Goal: Use online tool/utility: Utilize a website feature to perform a specific function

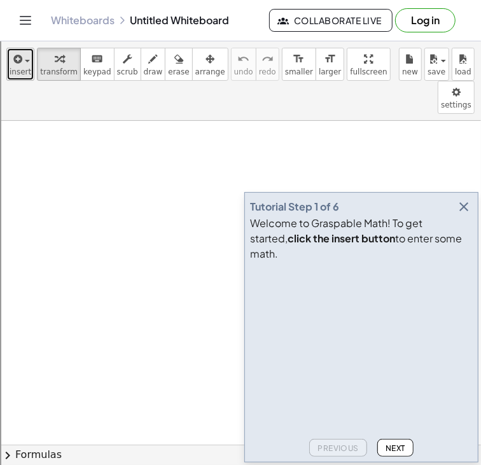
click at [10, 73] on span "insert" at bounding box center [21, 71] width 22 height 9
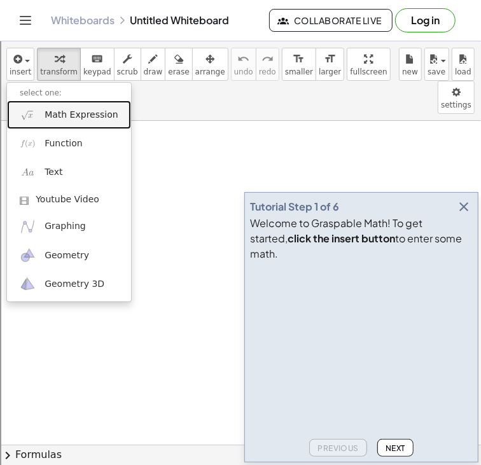
click at [50, 115] on span "Math Expression" at bounding box center [81, 115] width 73 height 13
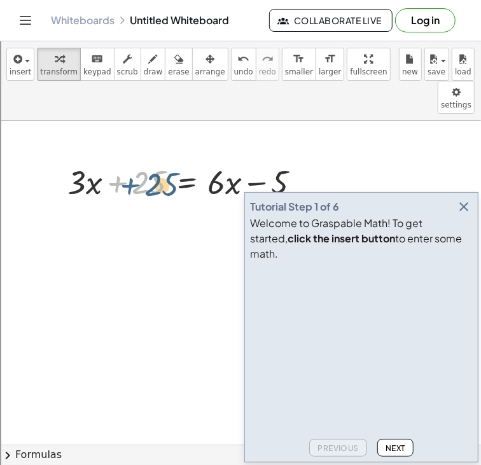
drag, startPoint x: 118, startPoint y: 149, endPoint x: 127, endPoint y: 152, distance: 9.9
click at [127, 160] on div at bounding box center [189, 181] width 256 height 43
drag, startPoint x: 83, startPoint y: 155, endPoint x: 76, endPoint y: 163, distance: 11.7
click at [76, 163] on div at bounding box center [189, 181] width 256 height 43
click at [97, 168] on div at bounding box center [189, 181] width 256 height 43
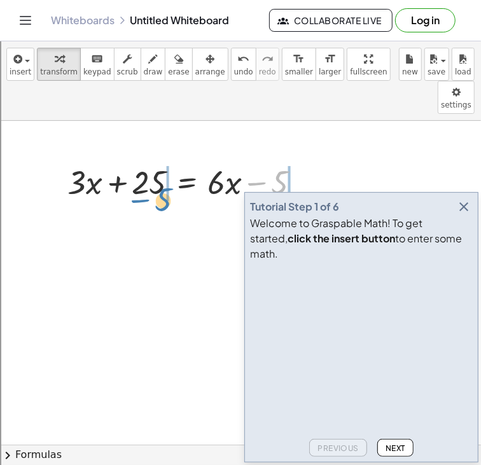
drag, startPoint x: 257, startPoint y: 151, endPoint x: 142, endPoint y: 169, distance: 116.4
click at [142, 169] on div at bounding box center [189, 181] width 256 height 43
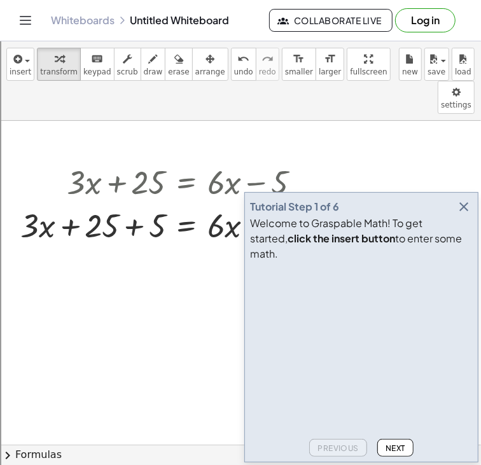
click at [460, 214] on icon "button" at bounding box center [463, 206] width 15 height 15
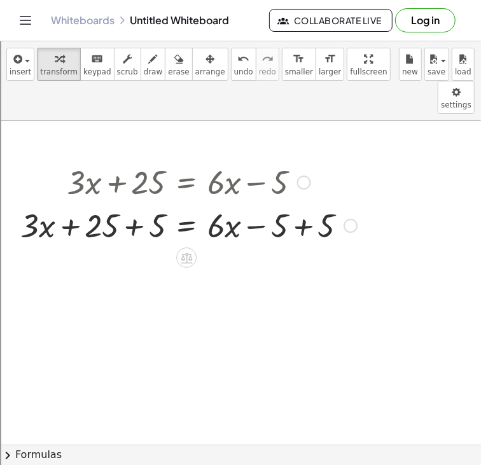
click at [342, 203] on div at bounding box center [188, 224] width 349 height 43
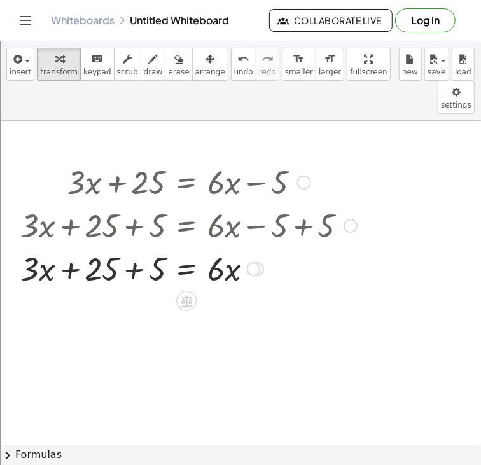
click at [122, 246] on div at bounding box center [188, 267] width 349 height 43
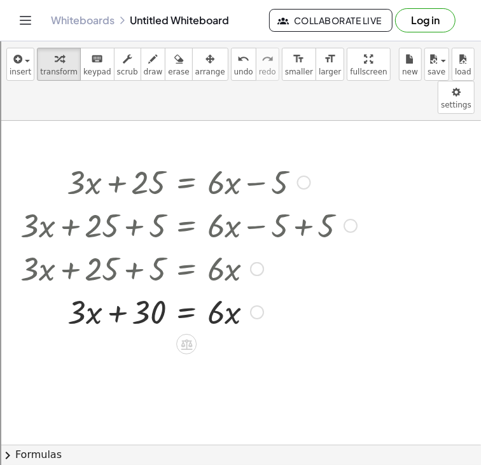
click at [261, 305] on div at bounding box center [257, 312] width 14 height 14
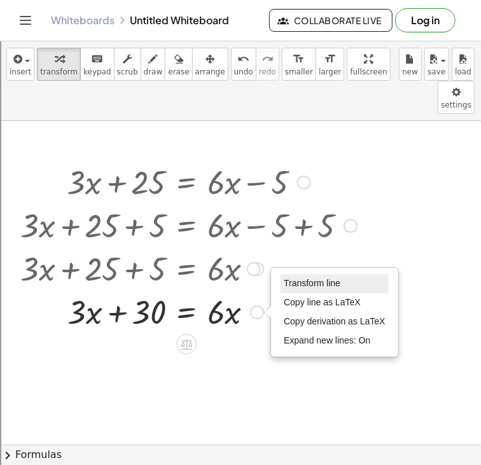
click at [344, 274] on li "Transform line" at bounding box center [334, 283] width 108 height 19
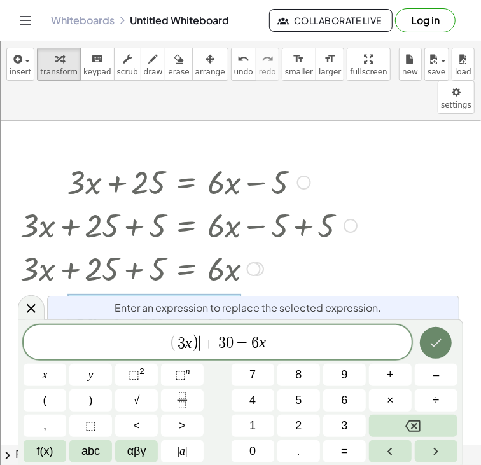
click at [440, 349] on icon "Done" at bounding box center [435, 342] width 15 height 15
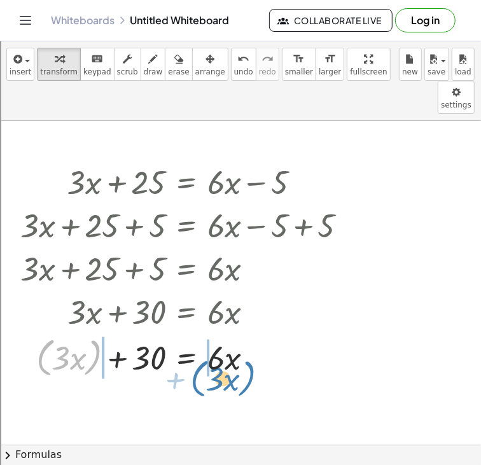
drag, startPoint x: 97, startPoint y: 314, endPoint x: 250, endPoint y: 333, distance: 154.5
click at [250, 333] on div at bounding box center [188, 357] width 349 height 48
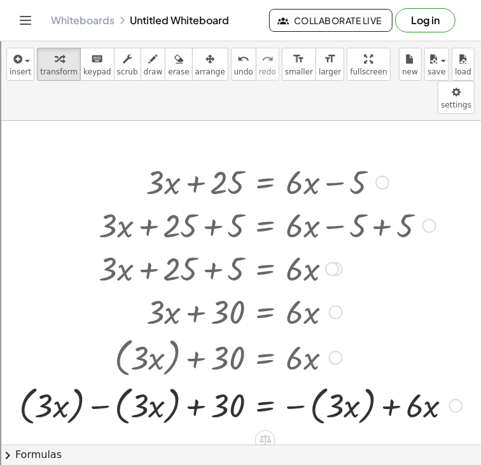
click at [385, 381] on div at bounding box center [240, 405] width 455 height 48
click at [375, 381] on div at bounding box center [240, 405] width 455 height 48
click at [362, 381] on div at bounding box center [227, 405] width 429 height 48
click at [107, 381] on div at bounding box center [227, 405] width 429 height 48
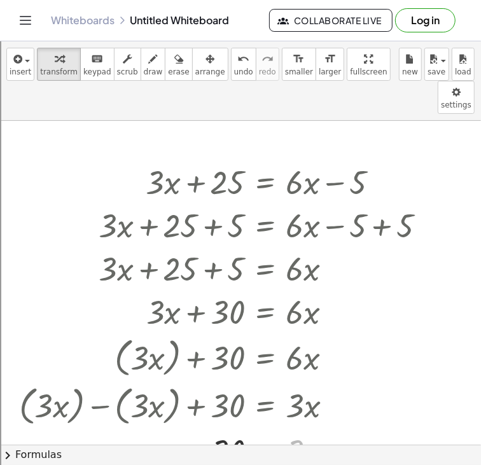
drag, startPoint x: 293, startPoint y: 415, endPoint x: 221, endPoint y: 430, distance: 74.1
click at [221, 430] on div at bounding box center [227, 450] width 429 height 43
click at [221, 418] on div at bounding box center [227, 450] width 429 height 64
click at [314, 418] on div at bounding box center [227, 450] width 429 height 64
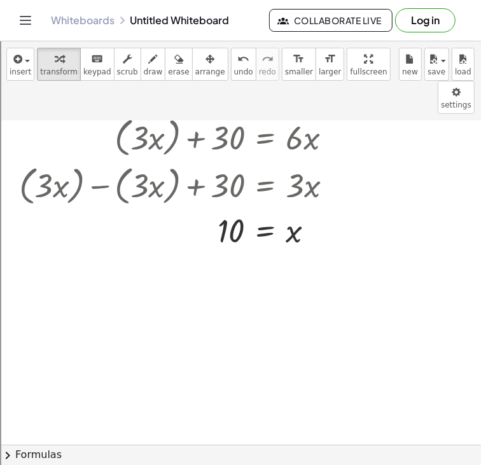
scroll to position [212, 0]
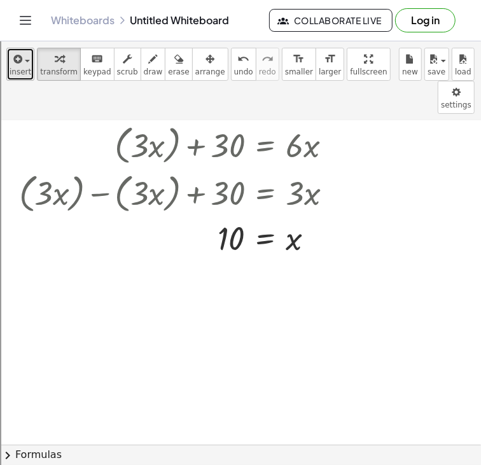
click at [18, 62] on icon "button" at bounding box center [16, 59] width 11 height 15
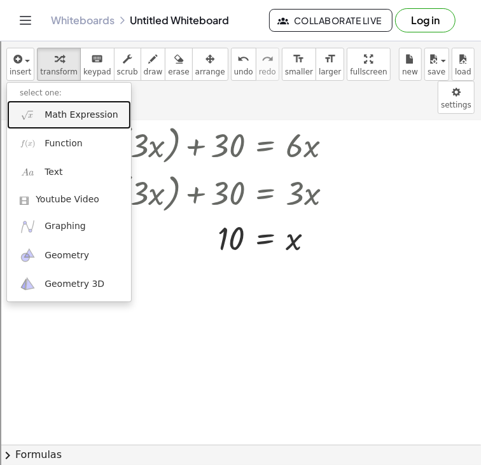
click at [46, 111] on span "Math Expression" at bounding box center [81, 115] width 73 height 13
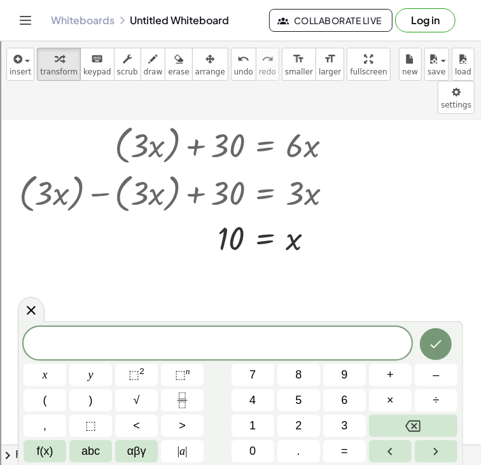
click at [94, 336] on span at bounding box center [218, 344] width 388 height 19
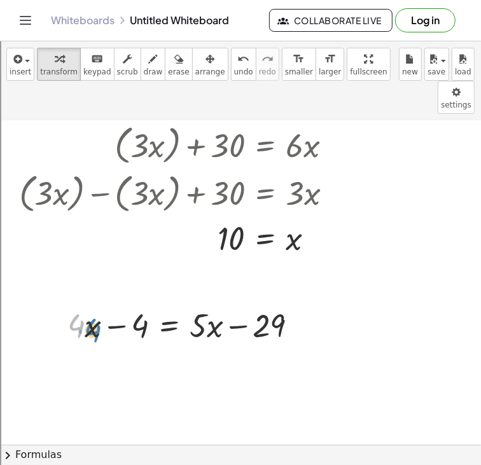
drag, startPoint x: 81, startPoint y: 296, endPoint x: 88, endPoint y: 297, distance: 7.0
click at [88, 303] on div at bounding box center [187, 324] width 253 height 43
drag, startPoint x: 131, startPoint y: 294, endPoint x: 277, endPoint y: 300, distance: 146.4
click at [277, 303] on div at bounding box center [187, 324] width 253 height 43
drag, startPoint x: 240, startPoint y: 296, endPoint x: 104, endPoint y: 298, distance: 136.1
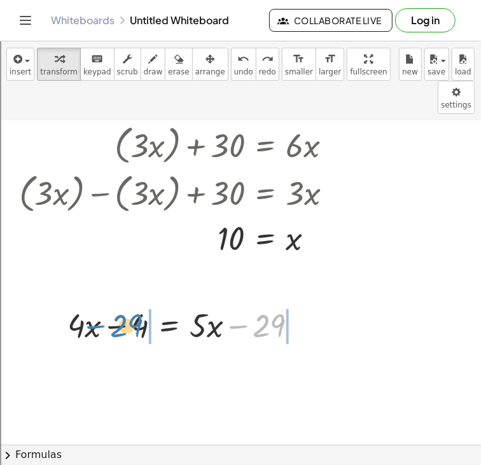
click at [104, 303] on div at bounding box center [187, 324] width 253 height 43
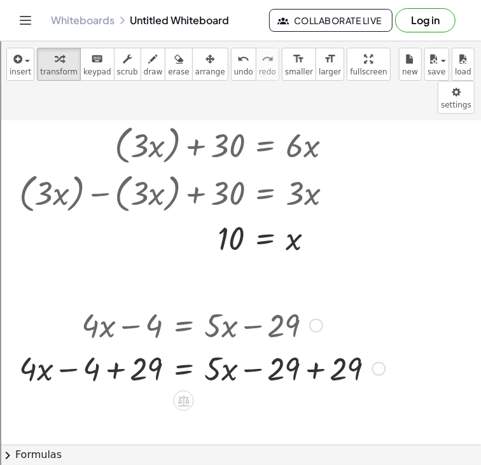
click at [110, 346] on div at bounding box center [202, 367] width 378 height 43
click at [307, 346] on div at bounding box center [202, 367] width 378 height 43
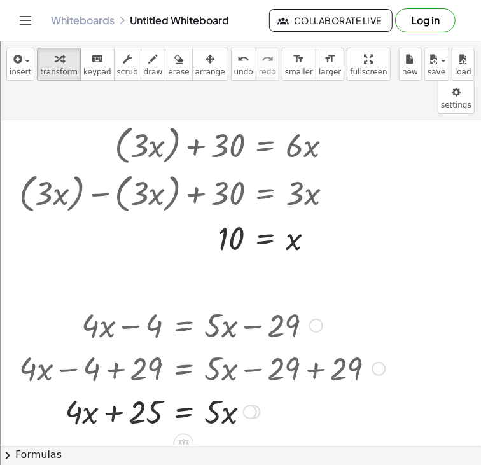
click at [250, 405] on div at bounding box center [250, 412] width 14 height 14
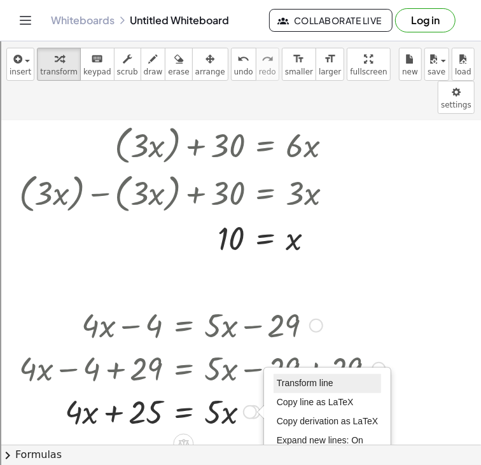
click at [322, 374] on li "Transform line" at bounding box center [327, 383] width 108 height 19
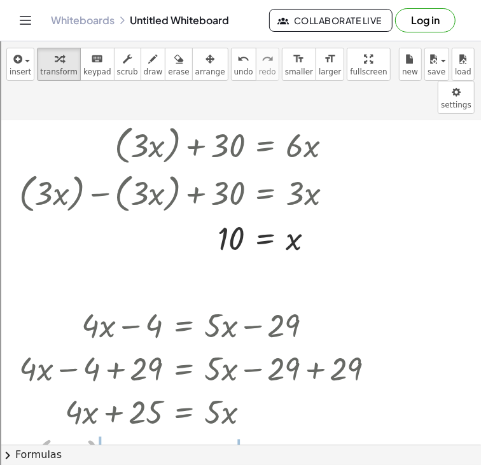
drag, startPoint x: 88, startPoint y: 416, endPoint x: 303, endPoint y: 424, distance: 215.1
click at [303, 432] on div at bounding box center [202, 456] width 378 height 48
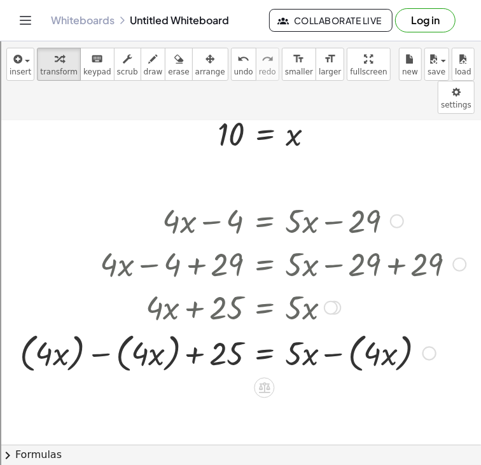
scroll to position [322, 0]
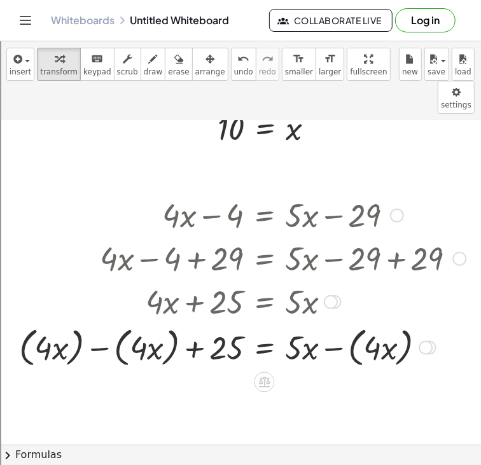
click at [107, 322] on div at bounding box center [243, 346] width 460 height 48
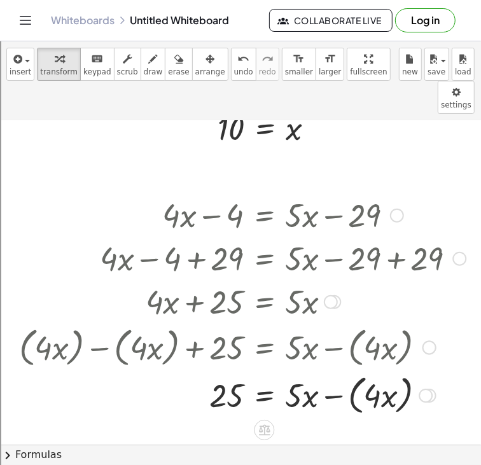
click at [340, 371] on div at bounding box center [243, 395] width 460 height 48
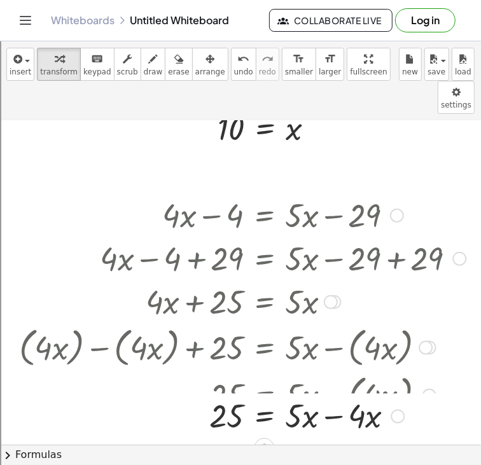
click at [339, 371] on div at bounding box center [258, 395] width 491 height 48
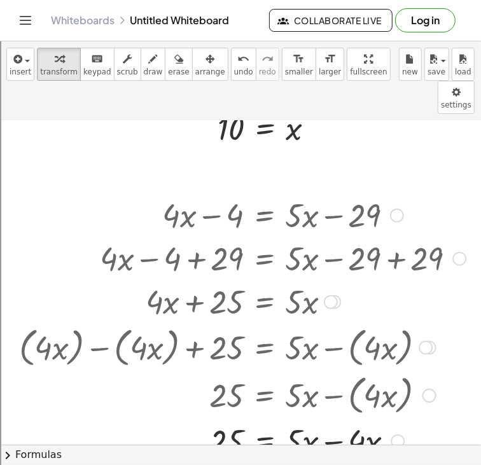
click at [334, 418] on div at bounding box center [243, 439] width 460 height 43
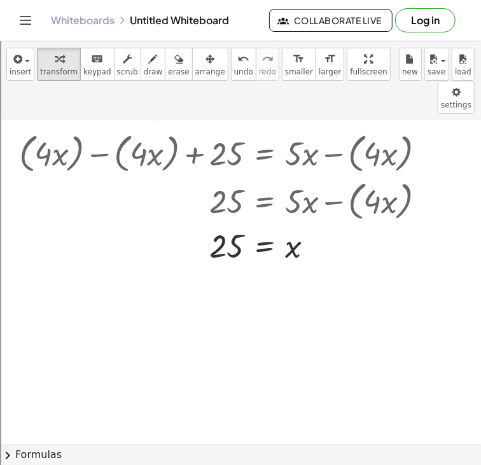
scroll to position [548, 0]
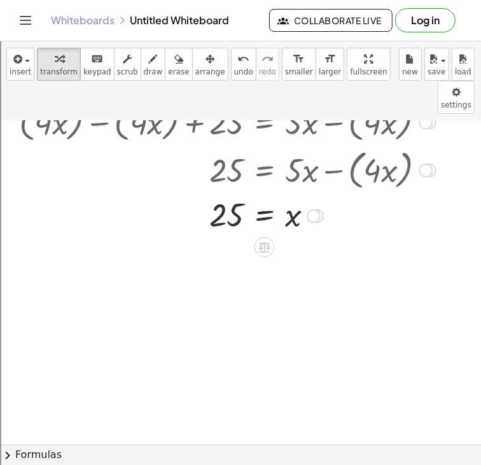
click at [224, 194] on div at bounding box center [243, 215] width 460 height 42
click at [25, 61] on span "button" at bounding box center [27, 61] width 5 height 3
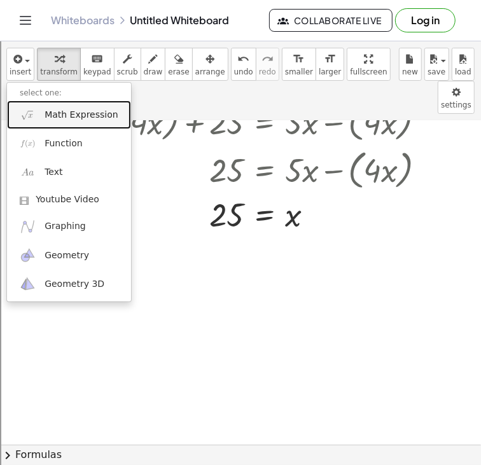
click at [74, 116] on span "Math Expression" at bounding box center [81, 115] width 73 height 13
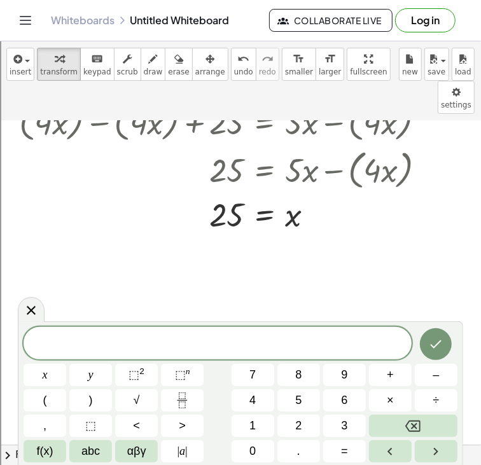
click at [73, 343] on span at bounding box center [218, 344] width 388 height 19
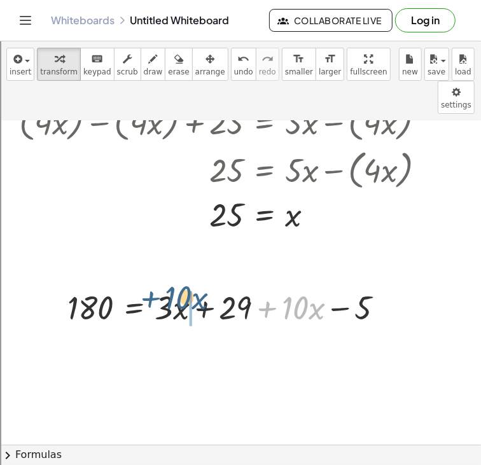
drag, startPoint x: 273, startPoint y: 275, endPoint x: 156, endPoint y: 268, distance: 117.2
click at [156, 285] on div at bounding box center [230, 306] width 339 height 43
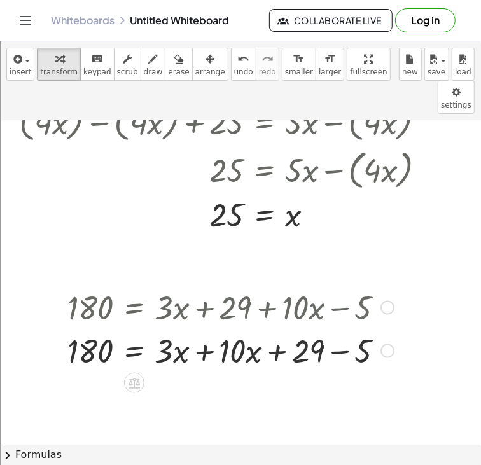
click at [340, 328] on div at bounding box center [230, 349] width 339 height 43
click at [206, 328] on div at bounding box center [230, 349] width 339 height 43
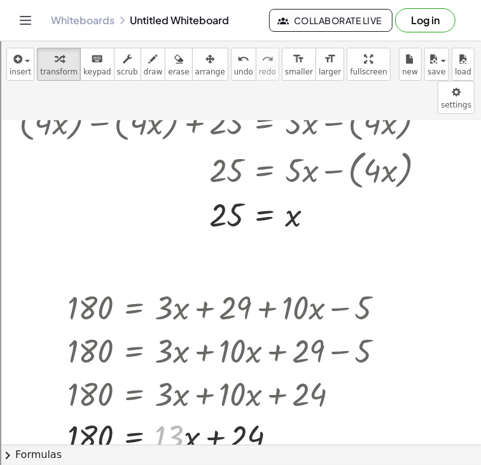
drag, startPoint x: 172, startPoint y: 397, endPoint x: 102, endPoint y: 424, distance: 74.3
click at [102, 424] on div at bounding box center [230, 436] width 339 height 43
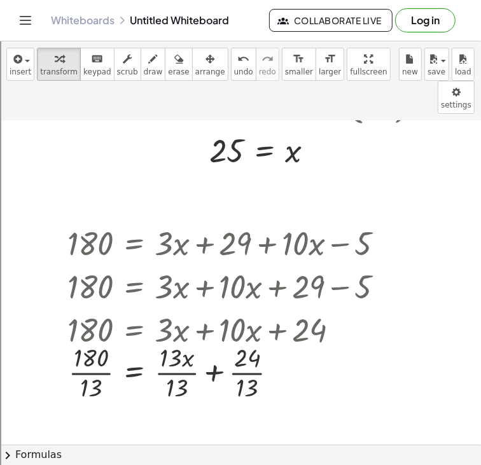
scroll to position [616, 0]
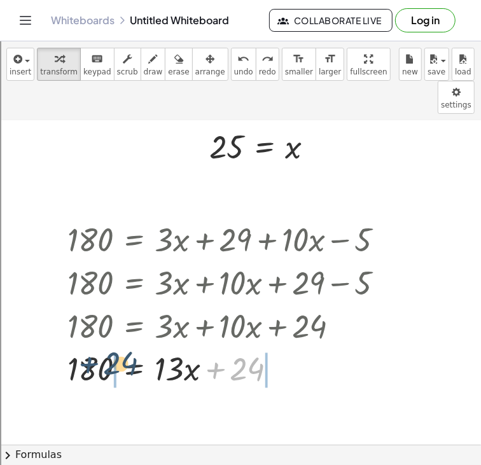
drag, startPoint x: 224, startPoint y: 340, endPoint x: 92, endPoint y: 338, distance: 132.9
click at [92, 347] on div at bounding box center [230, 368] width 340 height 43
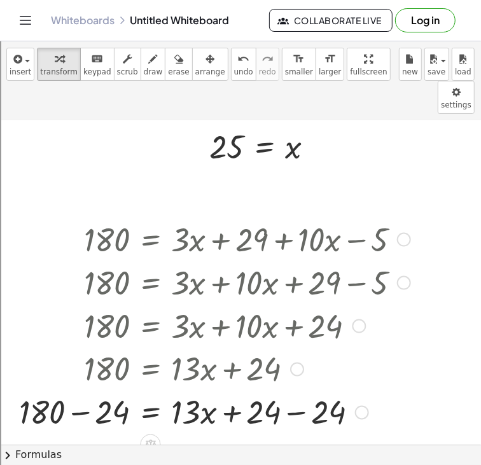
click at [310, 390] on div at bounding box center [215, 411] width 404 height 43
click at [76, 392] on div at bounding box center [215, 411] width 404 height 43
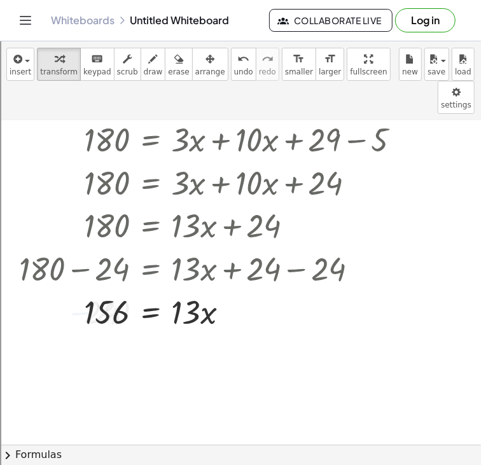
scroll to position [780, 0]
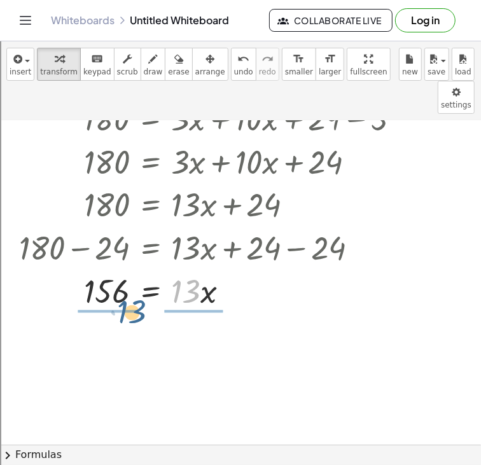
drag, startPoint x: 182, startPoint y: 261, endPoint x: 120, endPoint y: 281, distance: 65.4
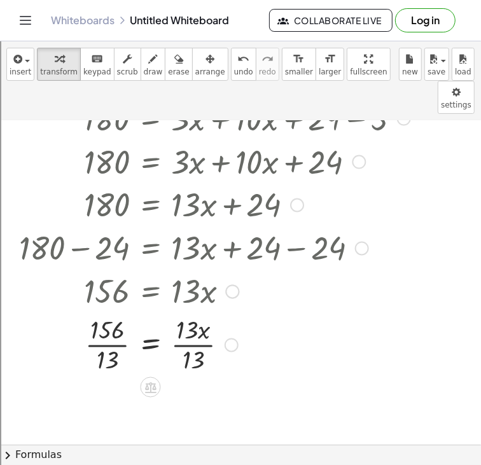
click at [193, 312] on div at bounding box center [215, 344] width 404 height 64
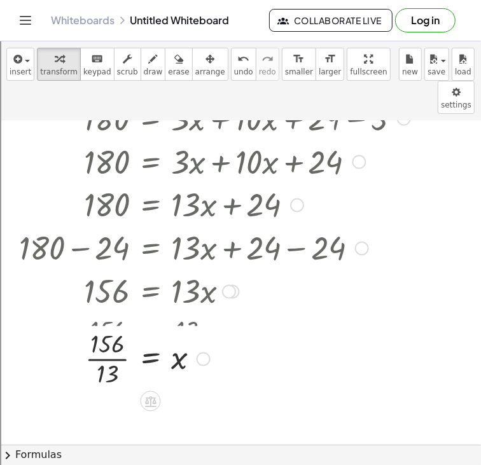
click at [151, 76] on div "180 = + · 3 · x + 29 + · 10 · x − 5 180 = + · 3 · x + · 10 · x + 29 − 5 180 = +…" at bounding box center [151, 76] width 0 height 0
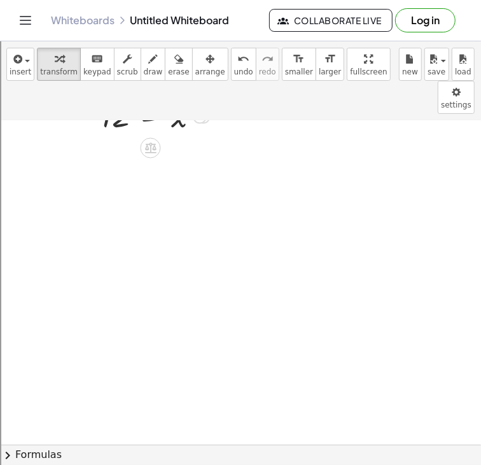
scroll to position [1084, 0]
click at [27, 74] on span "insert" at bounding box center [21, 71] width 22 height 9
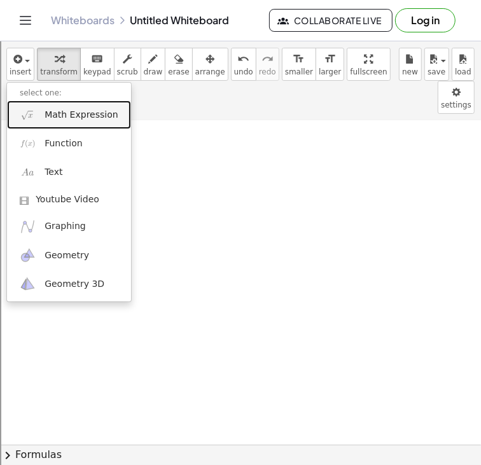
click at [50, 113] on span "Math Expression" at bounding box center [81, 115] width 73 height 13
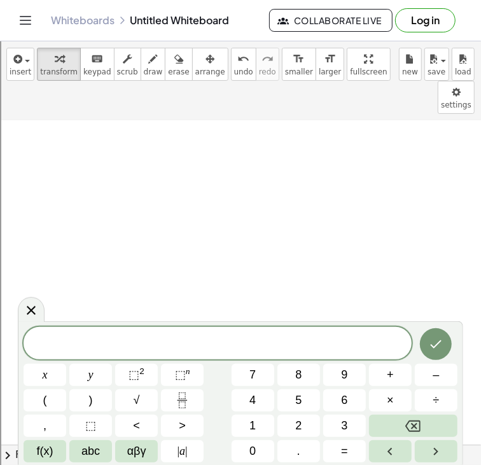
click at [100, 340] on span at bounding box center [218, 344] width 388 height 19
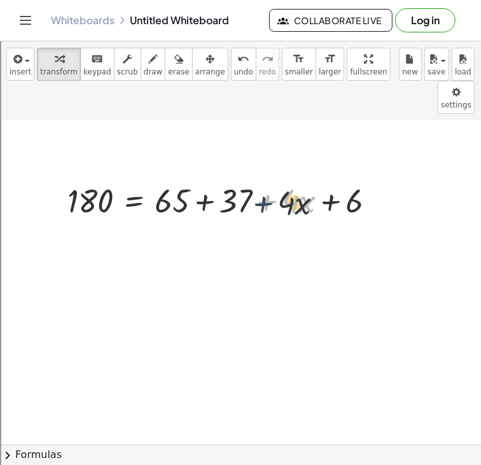
click at [265, 178] on div at bounding box center [226, 199] width 331 height 43
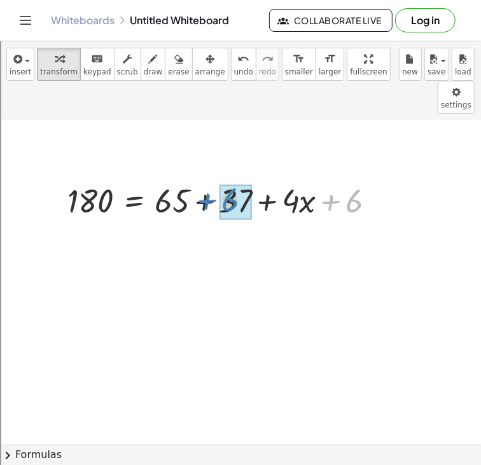
drag, startPoint x: 332, startPoint y: 172, endPoint x: 213, endPoint y: 170, distance: 118.9
click at [213, 178] on div at bounding box center [226, 199] width 331 height 43
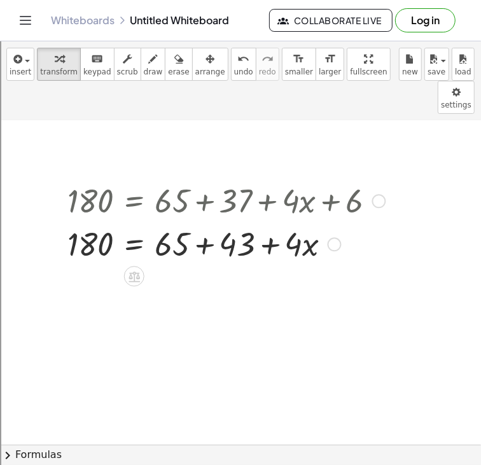
drag, startPoint x: 172, startPoint y: 171, endPoint x: 188, endPoint y: 218, distance: 49.7
click at [134, 201] on div "180 = + 65 + 37 + · 4 · x + 6 180 = + 65 + + · 4 · x 43" at bounding box center [134, 201] width 0 height 0
drag, startPoint x: 198, startPoint y: 214, endPoint x: 140, endPoint y: 212, distance: 57.9
click at [140, 221] on div at bounding box center [226, 242] width 331 height 43
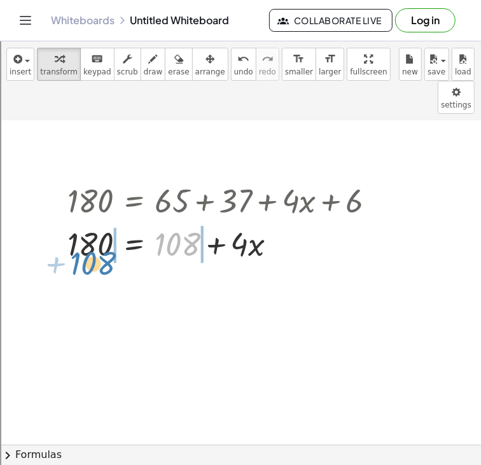
drag, startPoint x: 173, startPoint y: 202, endPoint x: 97, endPoint y: 221, distance: 78.8
click at [97, 221] on div at bounding box center [226, 242] width 331 height 43
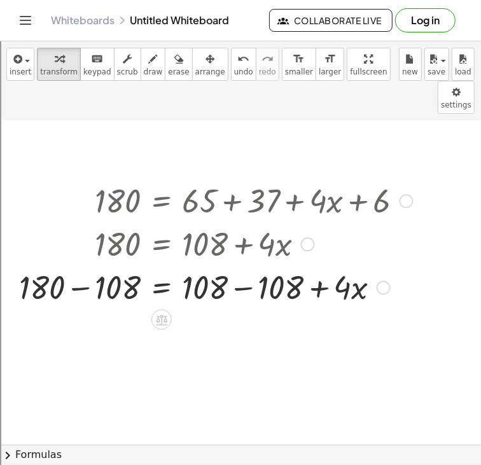
click at [67, 265] on div at bounding box center [216, 286] width 406 height 43
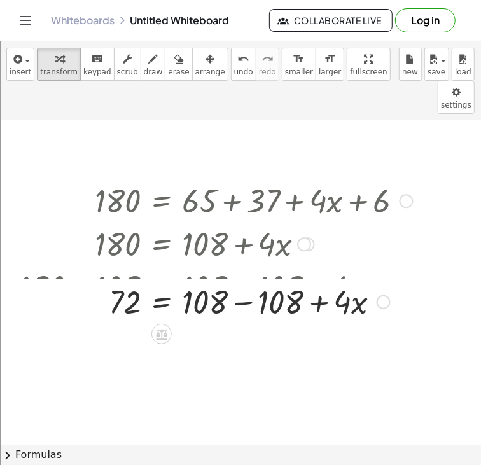
click at [242, 279] on div at bounding box center [216, 300] width 406 height 43
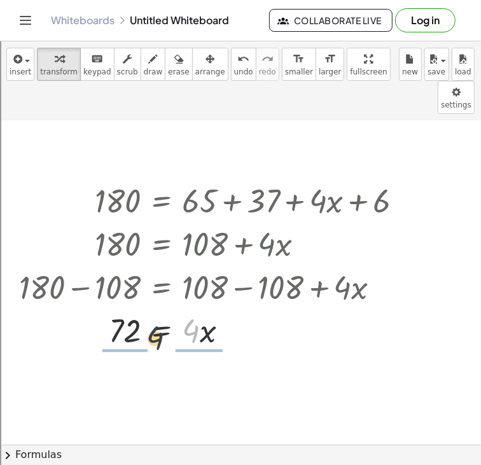
drag, startPoint x: 191, startPoint y: 310, endPoint x: 139, endPoint y: 318, distance: 53.4
click at [139, 318] on div "180 = + 65 + 37 + · 4 · x + 6 180 = + 65 + 43 + · 4 · x 180 = + 108 + · 4 · x +…" at bounding box center [211, 264] width 422 height 179
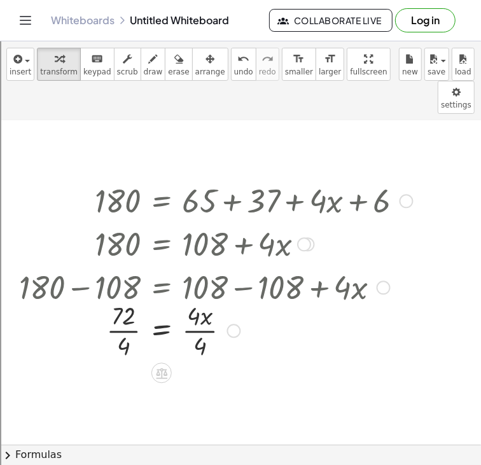
click at [126, 298] on div at bounding box center [216, 330] width 406 height 64
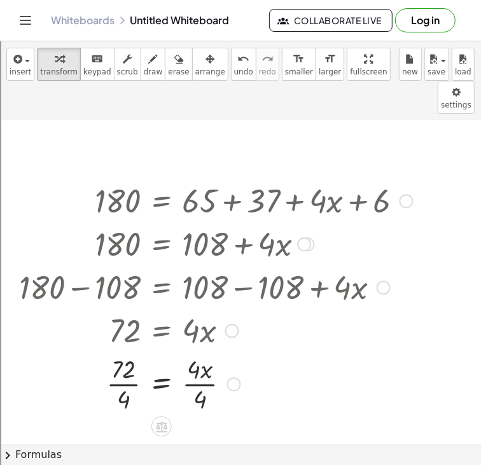
click at [201, 352] on div at bounding box center [216, 383] width 406 height 64
click at [120, 351] on div at bounding box center [216, 383] width 406 height 64
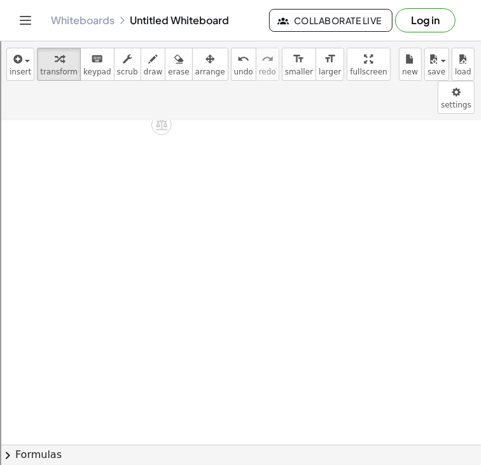
scroll to position [1378, 0]
click at [15, 67] on span "insert" at bounding box center [21, 71] width 22 height 9
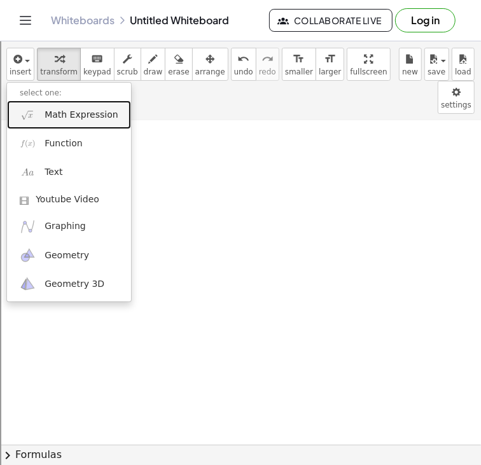
click at [55, 113] on span "Math Expression" at bounding box center [81, 115] width 73 height 13
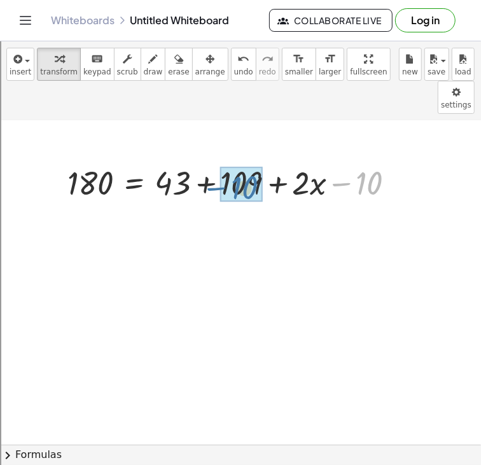
drag, startPoint x: 336, startPoint y: 153, endPoint x: 211, endPoint y: 157, distance: 125.4
click at [211, 160] on div at bounding box center [236, 181] width 350 height 43
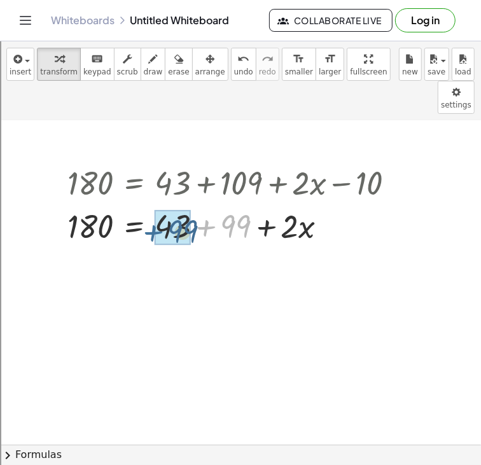
drag, startPoint x: 207, startPoint y: 158, endPoint x: 153, endPoint y: 163, distance: 54.4
click at [134, 183] on div "180 = + 43 + 109 + · 2 · x − 10 + 99 180 = + 43 + + · 2 · x 99" at bounding box center [134, 183] width 0 height 0
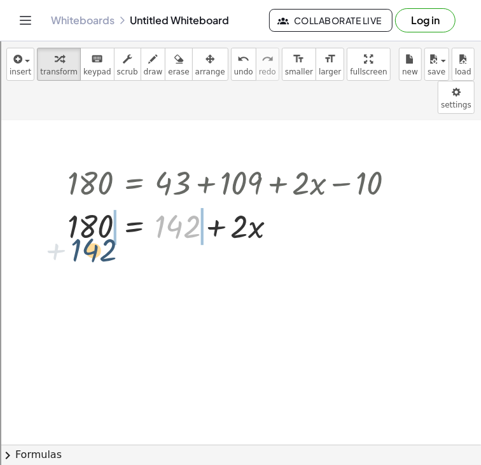
drag, startPoint x: 181, startPoint y: 198, endPoint x: 93, endPoint y: 220, distance: 91.0
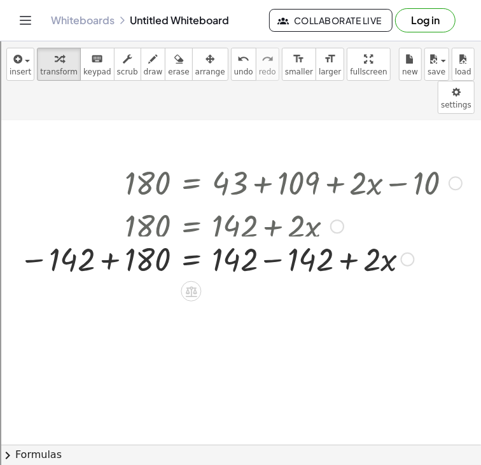
click at [107, 207] on div at bounding box center [240, 225] width 455 height 43
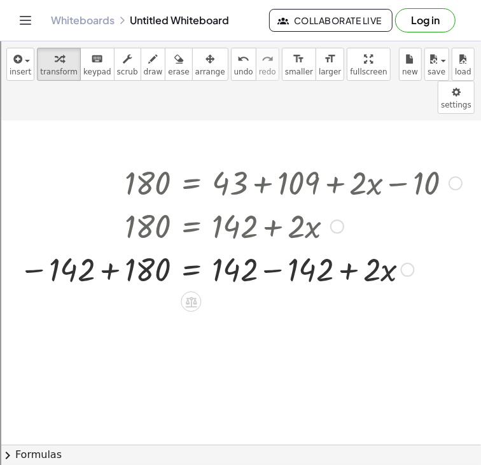
click at [111, 247] on div at bounding box center [240, 268] width 455 height 43
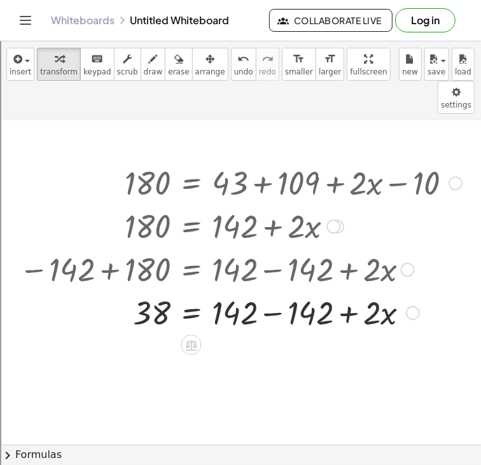
click at [357, 290] on div at bounding box center [240, 311] width 455 height 43
click at [242, 290] on div at bounding box center [240, 311] width 455 height 43
click at [264, 290] on div at bounding box center [240, 311] width 455 height 43
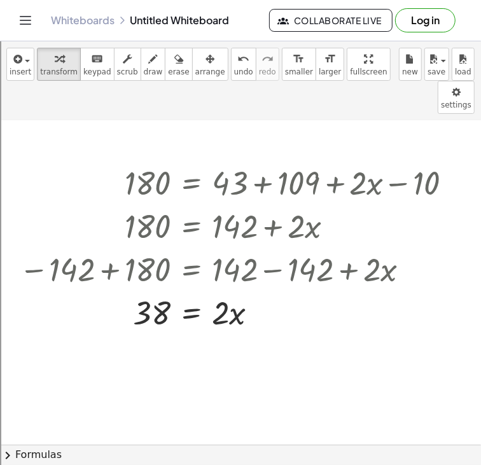
drag, startPoint x: 221, startPoint y: 300, endPoint x: 218, endPoint y: 357, distance: 56.7
drag, startPoint x: 214, startPoint y: 279, endPoint x: 142, endPoint y: 307, distance: 76.8
click at [148, 289] on div at bounding box center [240, 312] width 455 height 64
click at [191, 183] on div "180 = + 43 + 109 + · 2 · x − 10 180 = + 43 + 99 + · 2 · x 180 = + 142 + · 2 · x…" at bounding box center [191, 183] width 0 height 0
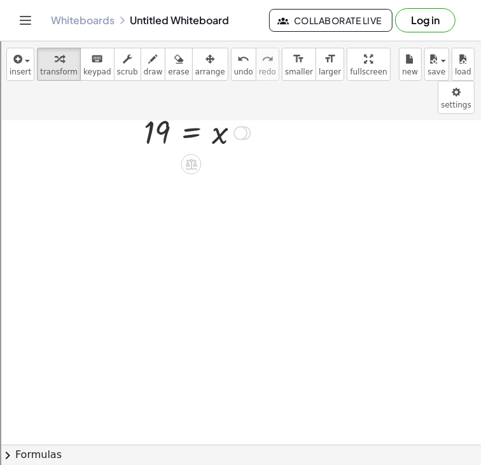
scroll to position [1676, 0]
click at [16, 59] on icon "button" at bounding box center [16, 59] width 11 height 15
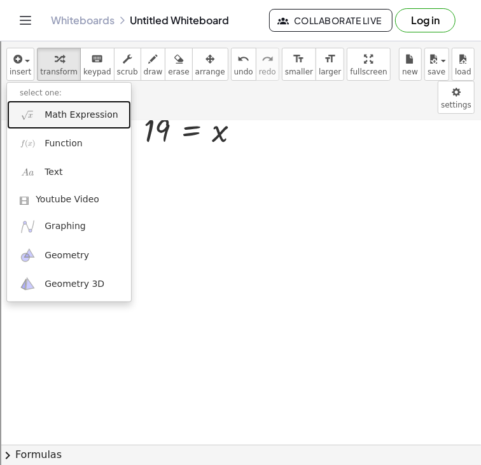
click at [31, 104] on link "Math Expression" at bounding box center [69, 114] width 124 height 29
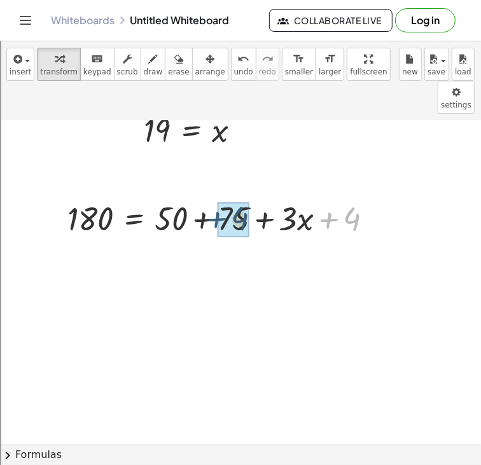
drag, startPoint x: 328, startPoint y: 197, endPoint x: 216, endPoint y: 197, distance: 111.9
click at [216, 197] on div at bounding box center [225, 217] width 328 height 43
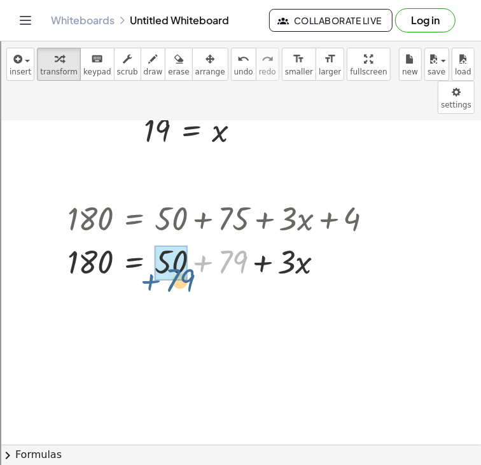
drag, startPoint x: 209, startPoint y: 192, endPoint x: 152, endPoint y: 203, distance: 58.2
click at [134, 219] on div "180 = + 50 + 75 + · 3 · x + 4 + 79 180 = + 50 + + · 3 · x 79" at bounding box center [134, 219] width 0 height 0
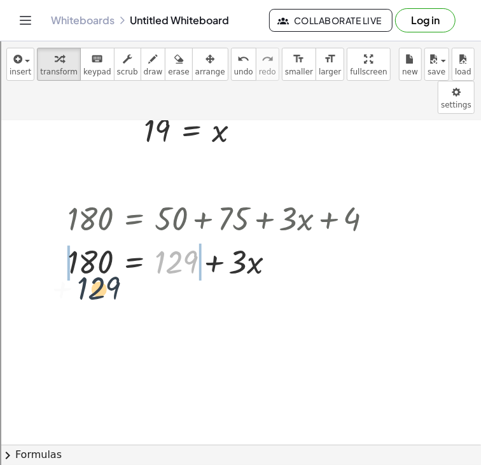
drag, startPoint x: 179, startPoint y: 235, endPoint x: 89, endPoint y: 263, distance: 94.4
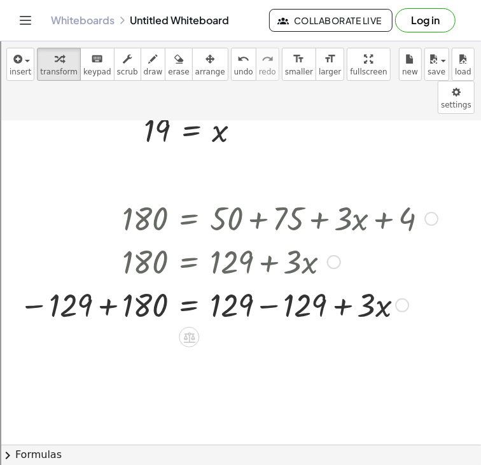
click at [100, 242] on div at bounding box center [228, 260] width 431 height 43
click at [108, 286] on div at bounding box center [228, 303] width 431 height 43
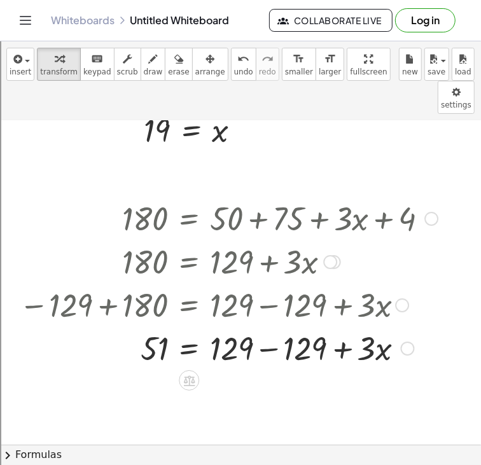
click at [275, 285] on div at bounding box center [228, 303] width 431 height 43
click at [271, 326] on div at bounding box center [228, 347] width 431 height 43
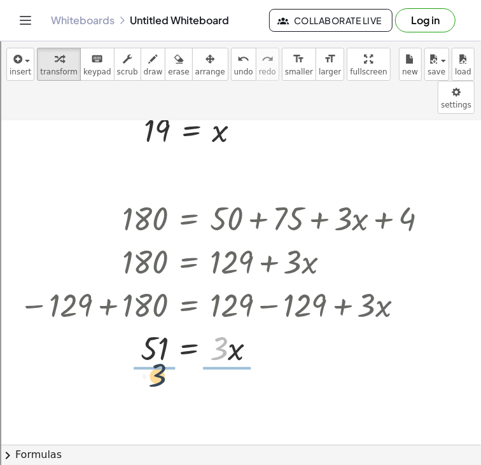
drag, startPoint x: 221, startPoint y: 326, endPoint x: 155, endPoint y: 353, distance: 71.6
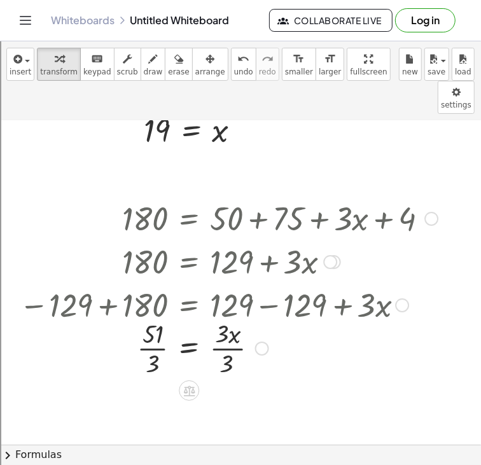
click at [150, 315] on div at bounding box center [228, 347] width 431 height 64
